Goal: Information Seeking & Learning: Learn about a topic

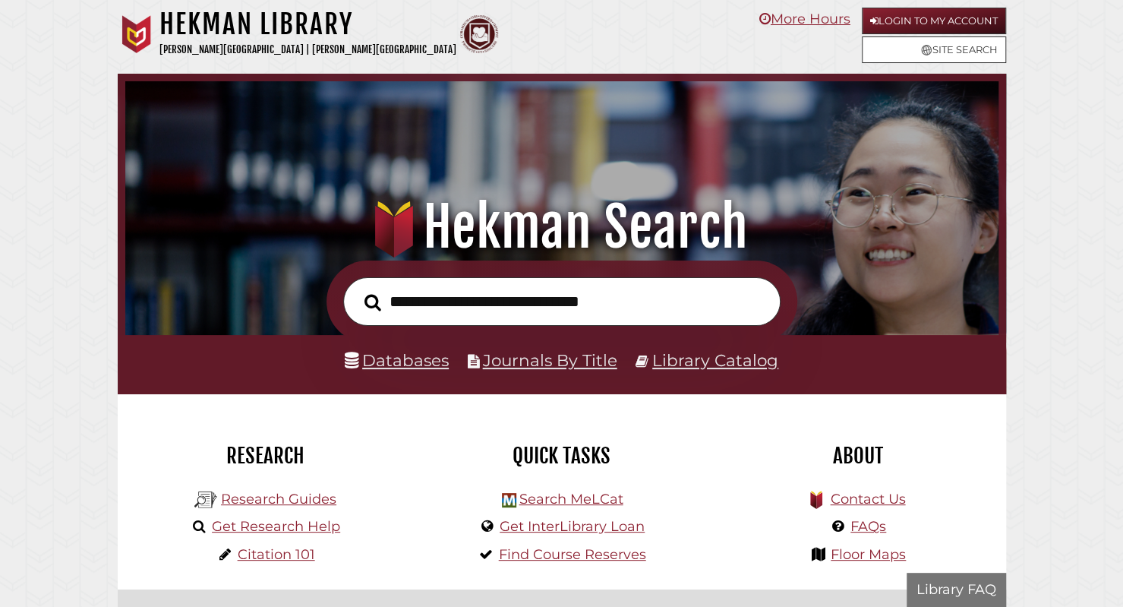
scroll to position [288, 865]
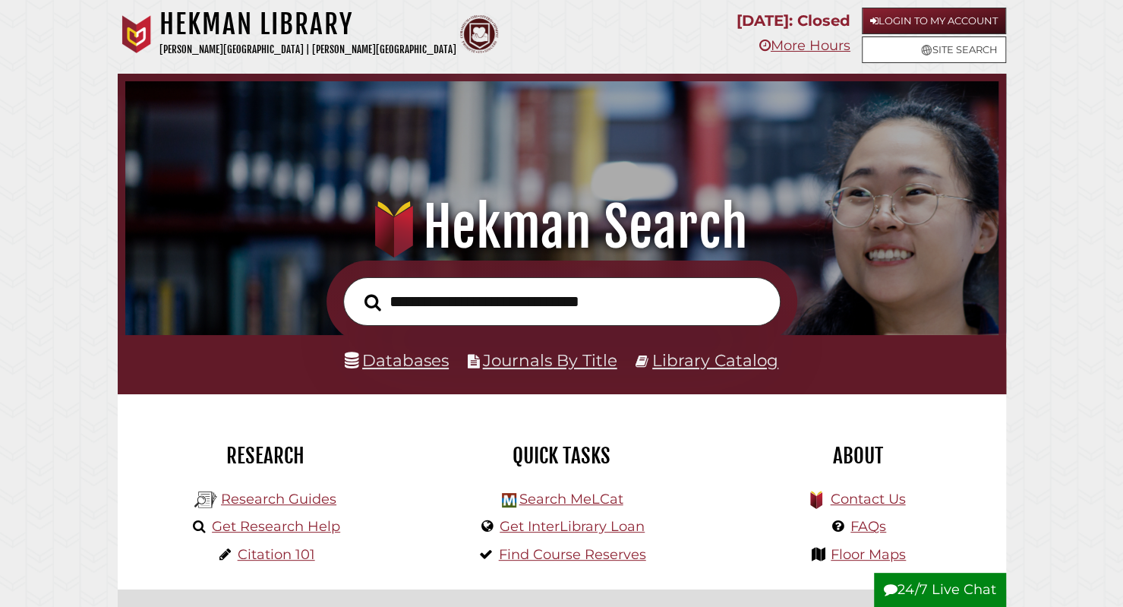
click at [474, 304] on input "text" at bounding box center [561, 301] width 437 height 49
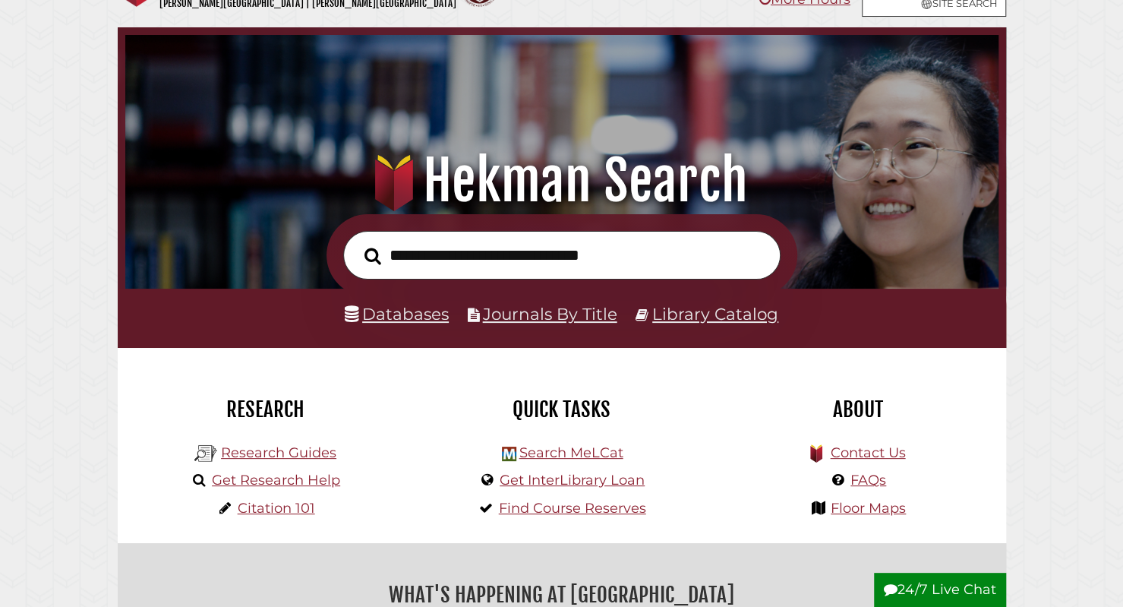
scroll to position [49, 0]
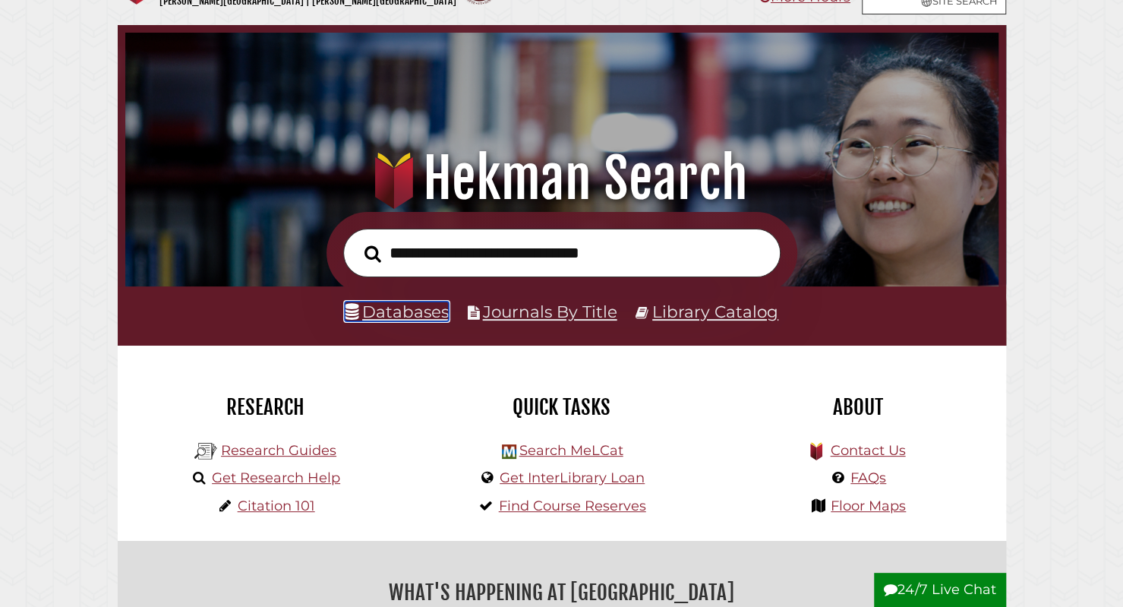
click at [358, 320] on icon at bounding box center [352, 312] width 14 height 17
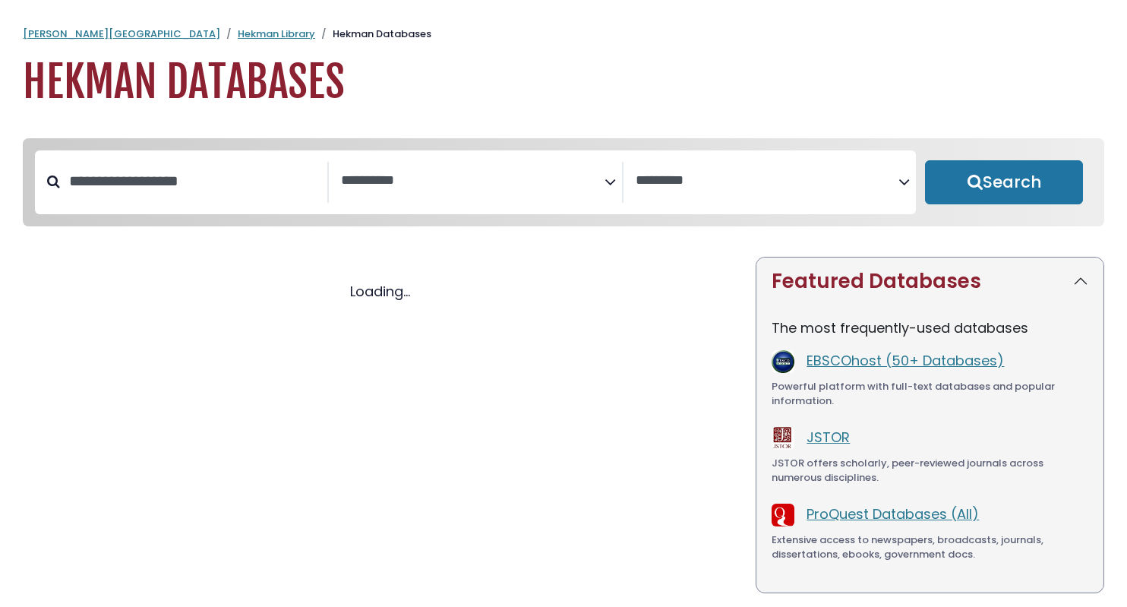
select select "Database Subject Filter"
select select "Database Vendors Filter"
select select "Database Subject Filter"
select select "Database Vendors Filter"
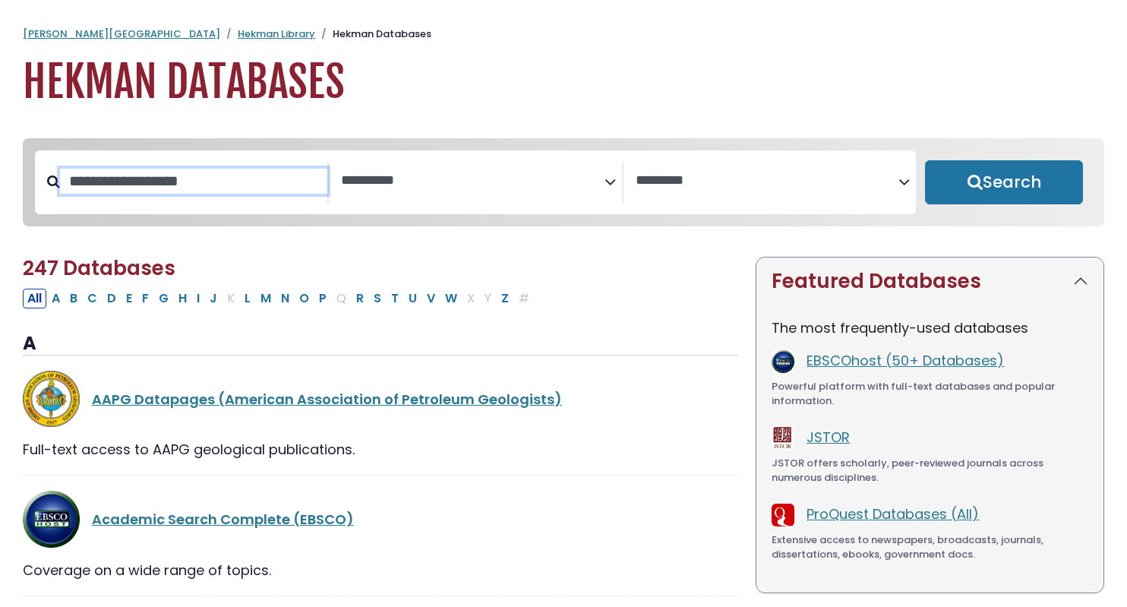
click at [269, 175] on input "Search database by title or keyword" at bounding box center [193, 181] width 267 height 25
type input "********"
click at [925, 160] on button "Search" at bounding box center [1004, 182] width 158 height 44
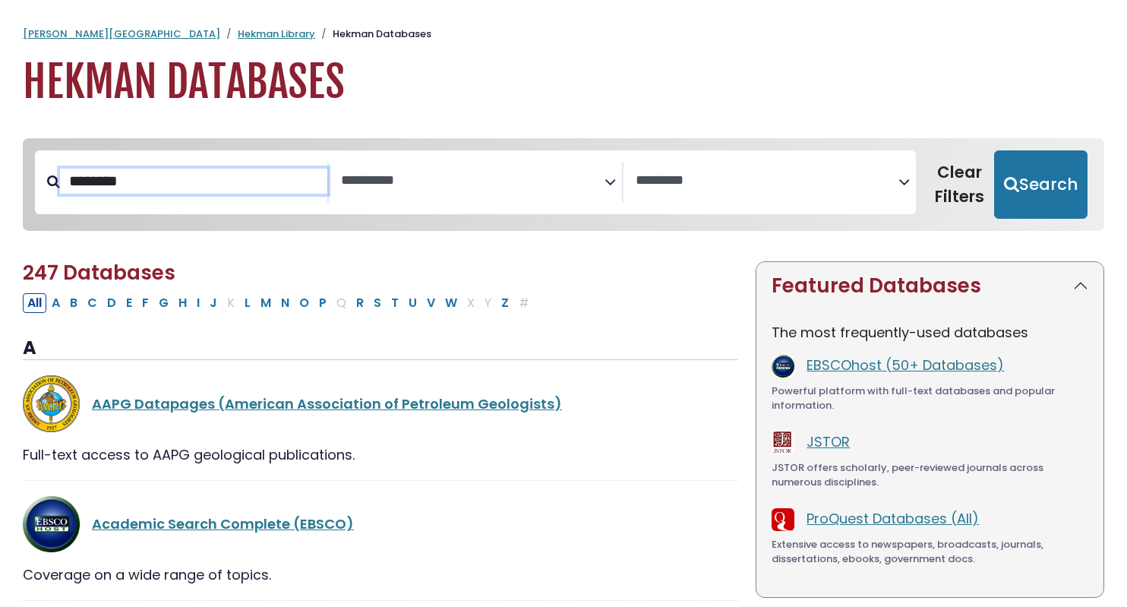
select select "Database Subject Filter"
select select "Database Vendors Filter"
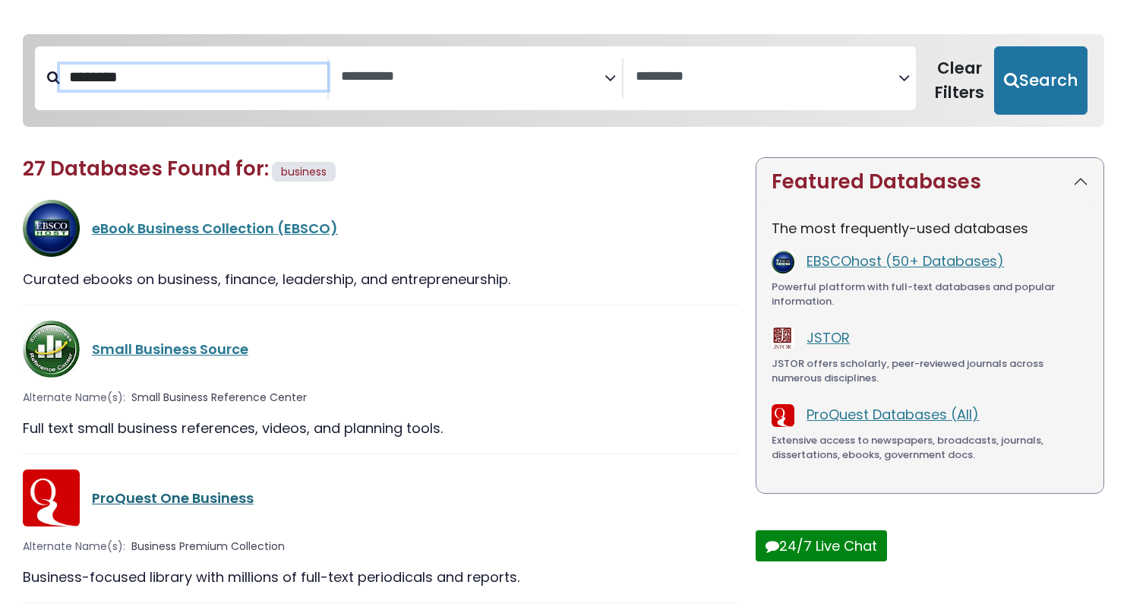
scroll to position [105, 0]
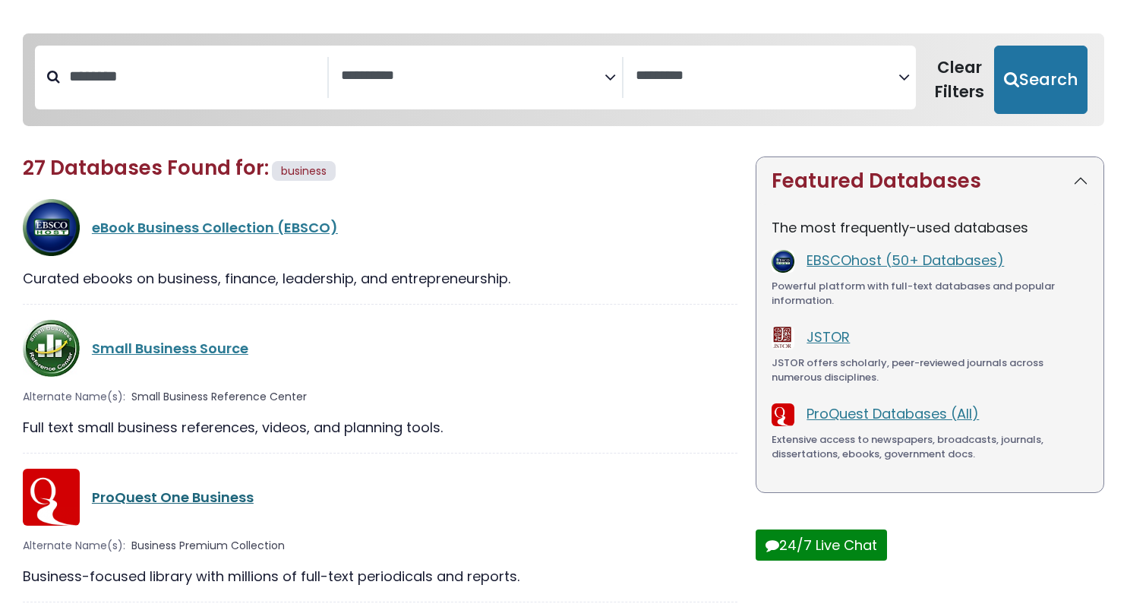
click at [202, 501] on link "ProQuest One Business" at bounding box center [173, 496] width 162 height 19
